Goal: Information Seeking & Learning: Learn about a topic

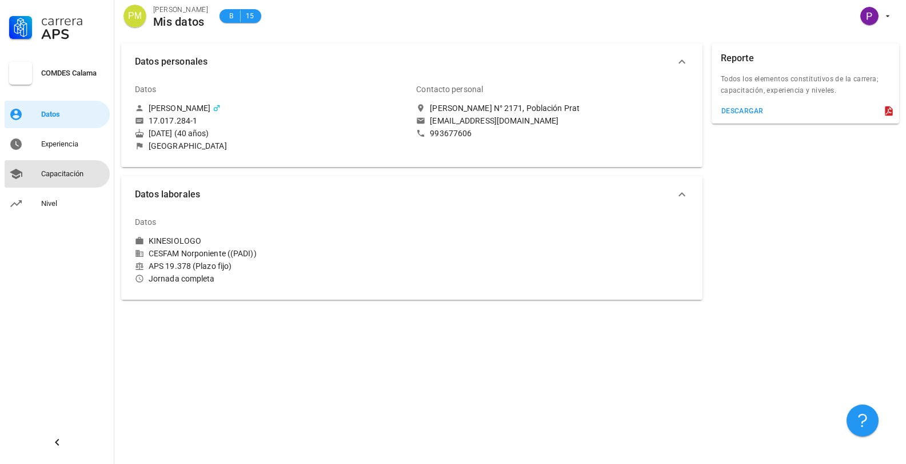
click at [51, 173] on div "Capacitación" at bounding box center [73, 173] width 64 height 9
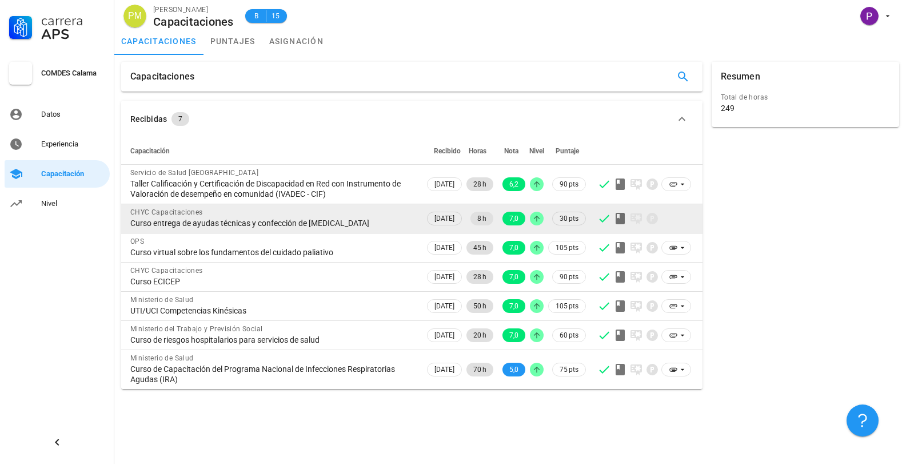
click at [358, 219] on div "Curso entrega de ayudas técnicas y confección de [MEDICAL_DATA]" at bounding box center [272, 223] width 285 height 10
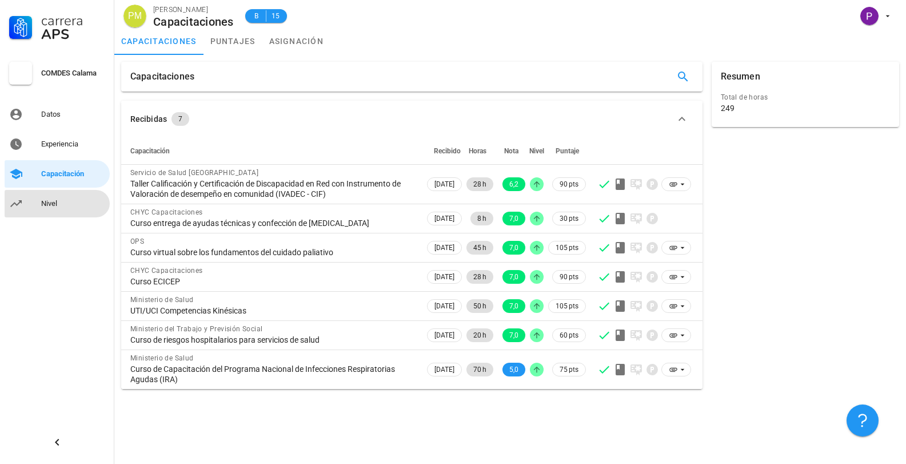
click at [47, 195] on div "Nivel" at bounding box center [73, 203] width 64 height 18
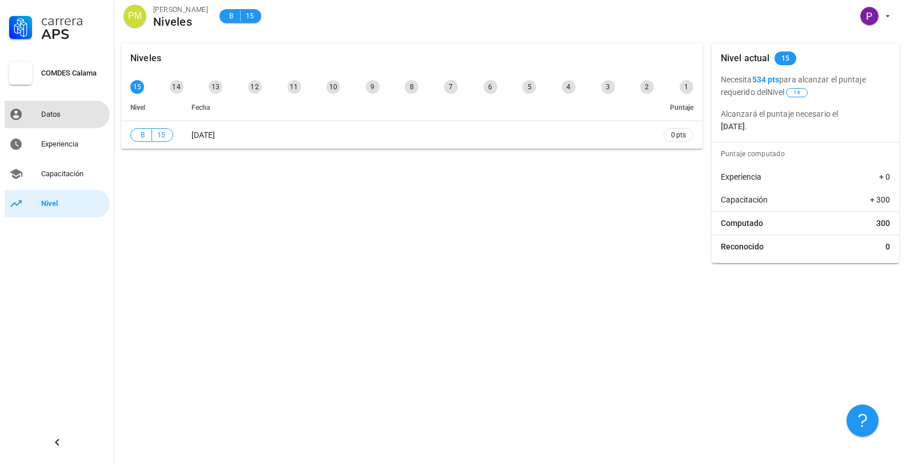
click at [46, 112] on div "Datos" at bounding box center [73, 114] width 64 height 9
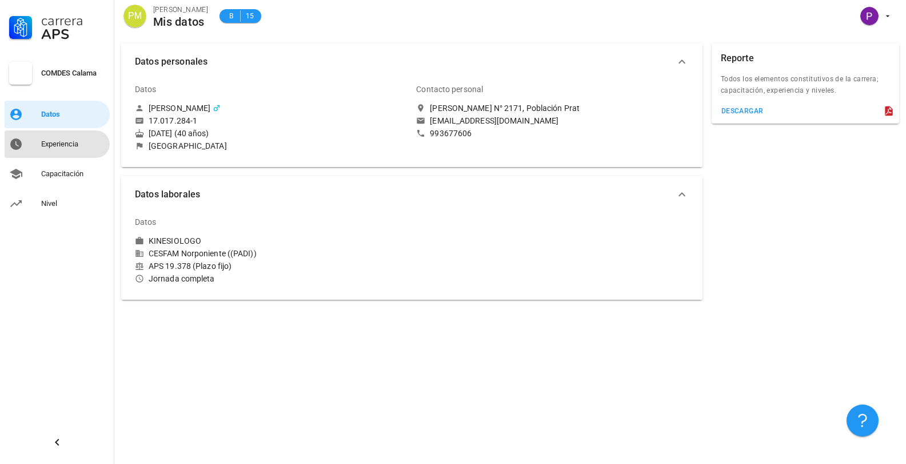
click at [51, 144] on div "Experiencia" at bounding box center [73, 143] width 64 height 9
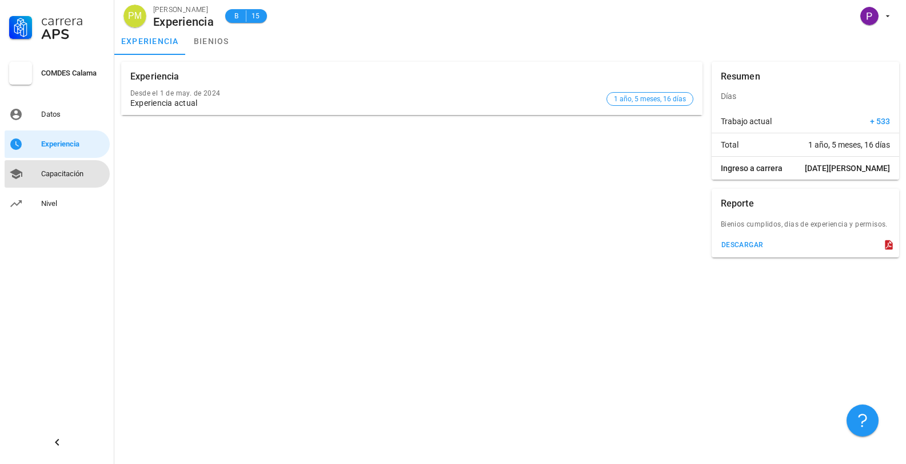
click at [56, 170] on div "Capacitación" at bounding box center [73, 173] width 64 height 9
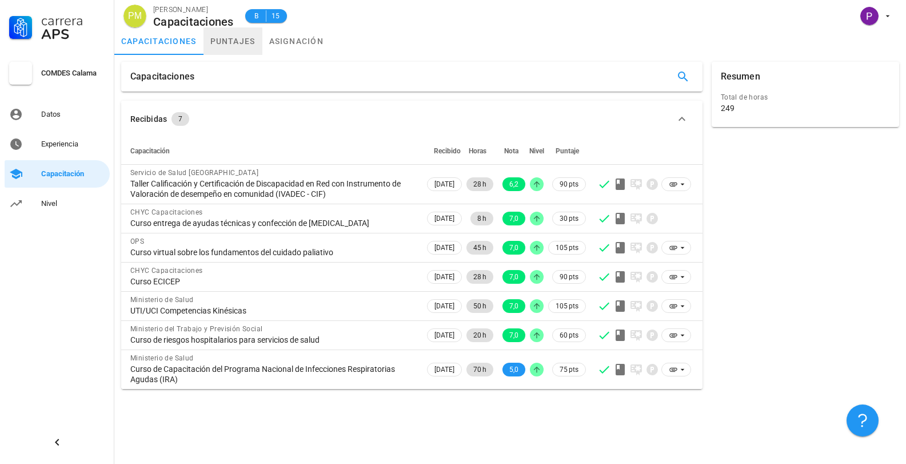
click at [237, 38] on link "puntajes" at bounding box center [232, 40] width 59 height 27
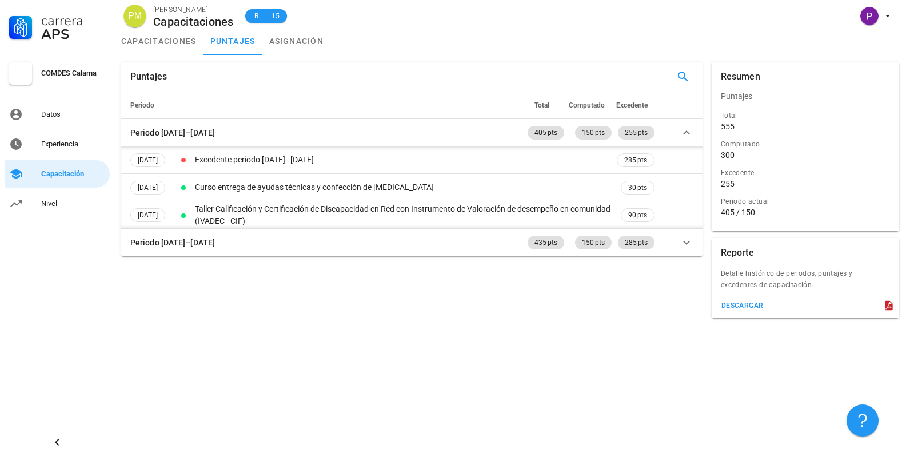
click at [362, 70] on div "Puntajes" at bounding box center [411, 77] width 581 height 30
